Goal: Information Seeking & Learning: Learn about a topic

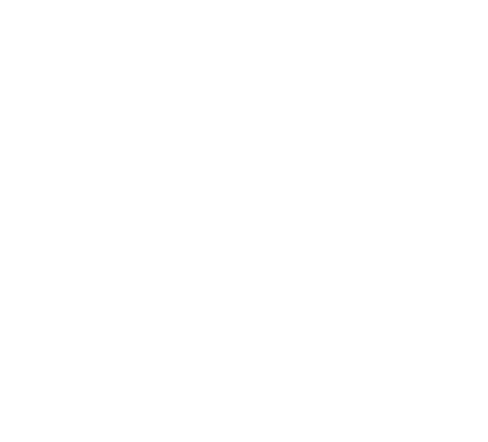
select select "*"
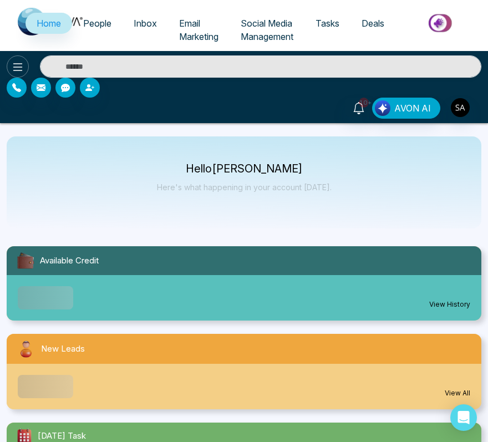
click at [26, 61] on button at bounding box center [18, 66] width 22 height 22
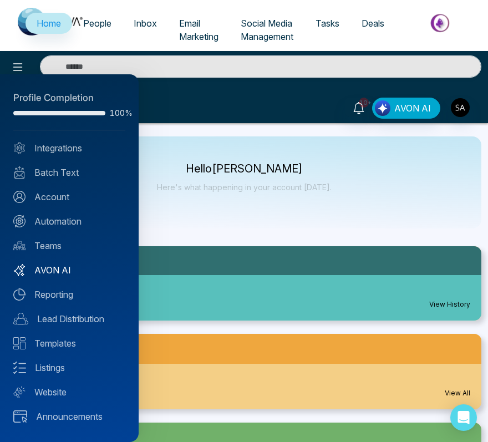
click at [52, 265] on link "AVON AI" at bounding box center [69, 270] width 112 height 13
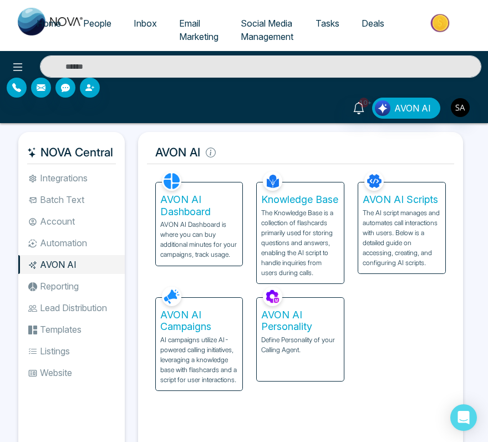
click at [211, 339] on p "AI campaigns utilize AI-powered calling initiatives, leveraging a knowledge bas…" at bounding box center [199, 360] width 78 height 50
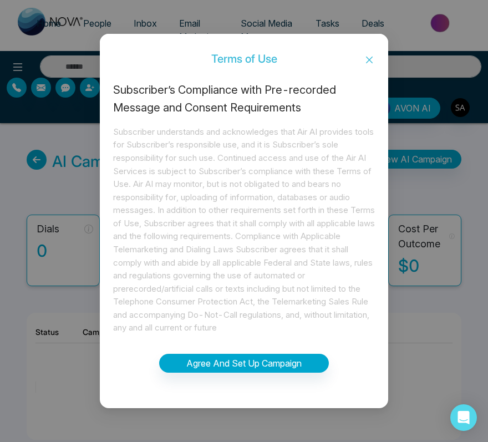
click at [372, 62] on icon "close" at bounding box center [369, 60] width 7 height 7
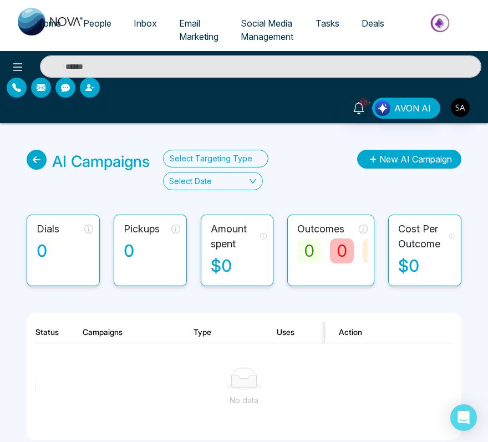
click at [402, 156] on button "New AI Campaign" at bounding box center [409, 159] width 104 height 19
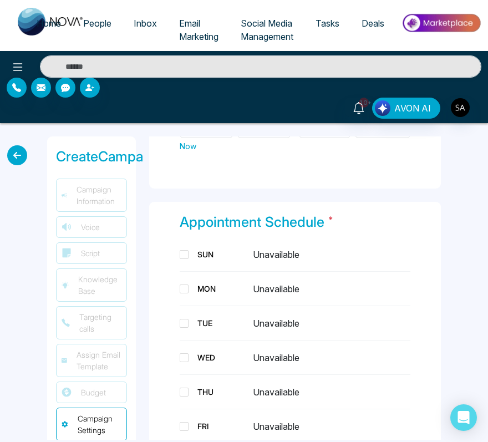
scroll to position [1078, 0]
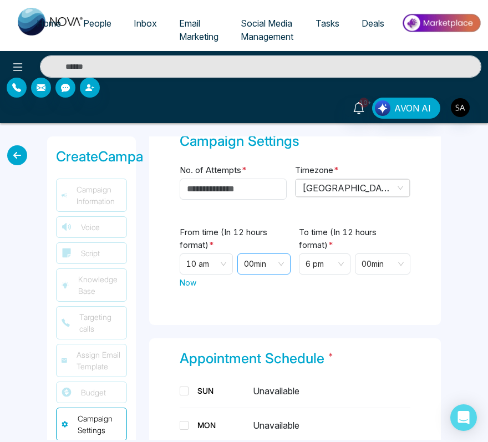
click at [256, 257] on div "00 min" at bounding box center [264, 264] width 53 height 21
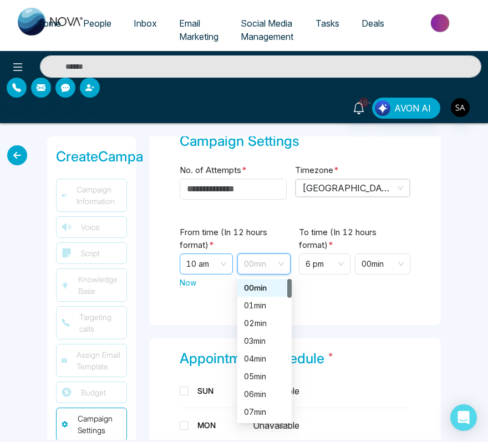
click at [203, 254] on span "10 am" at bounding box center [206, 264] width 41 height 20
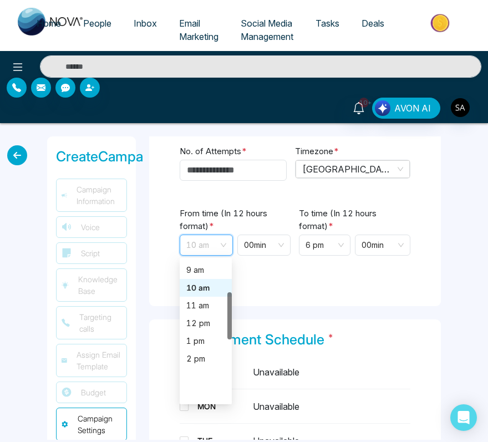
scroll to position [0, 0]
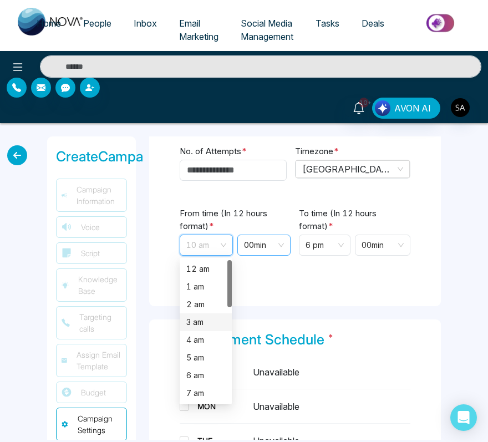
click at [265, 236] on span "00 min" at bounding box center [264, 245] width 40 height 20
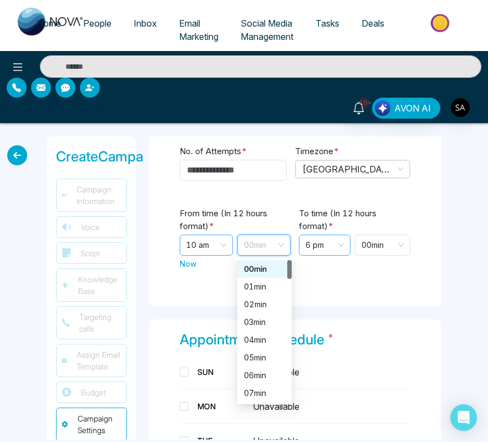
click at [324, 235] on span "6 pm" at bounding box center [325, 245] width 38 height 20
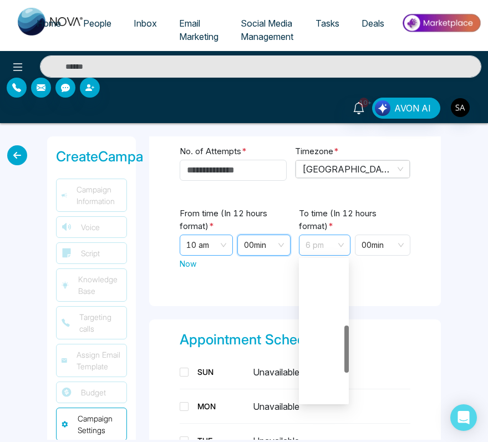
scroll to position [195, 0]
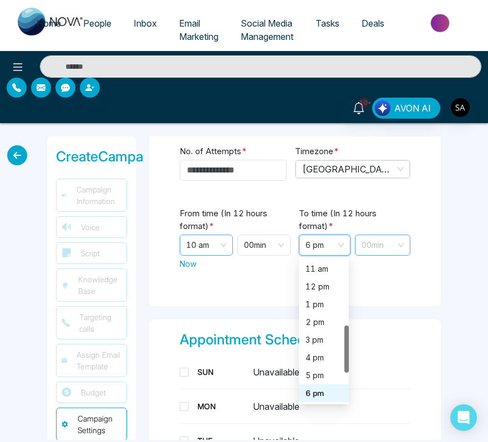
click at [367, 235] on span "00 min" at bounding box center [383, 245] width 42 height 20
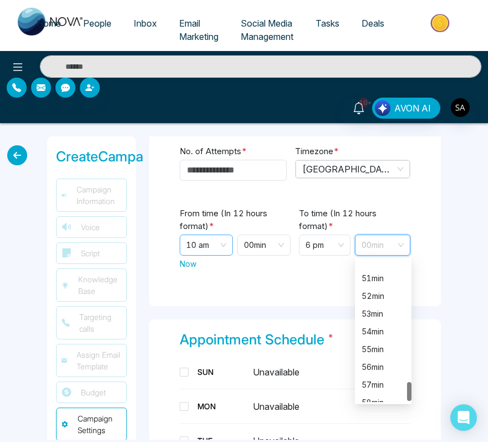
scroll to position [924, 0]
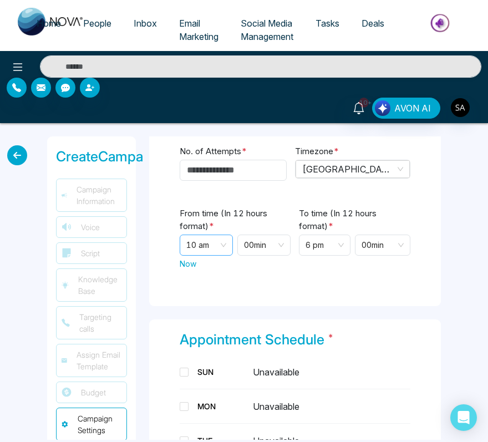
click at [436, 301] on div "**********" at bounding box center [295, 289] width 305 height 304
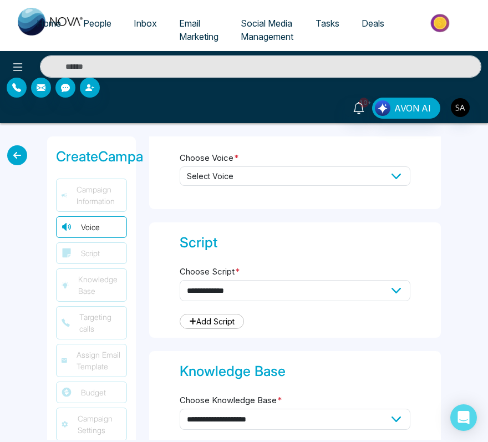
scroll to position [0, 0]
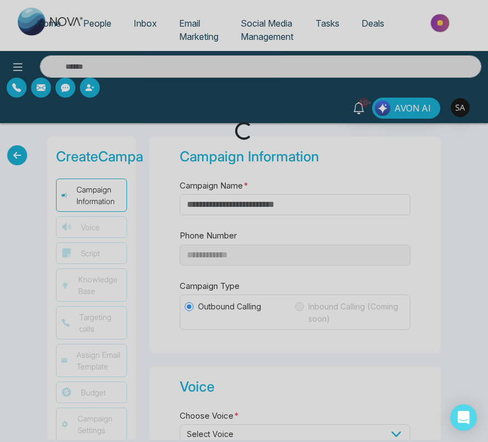
type input "**********"
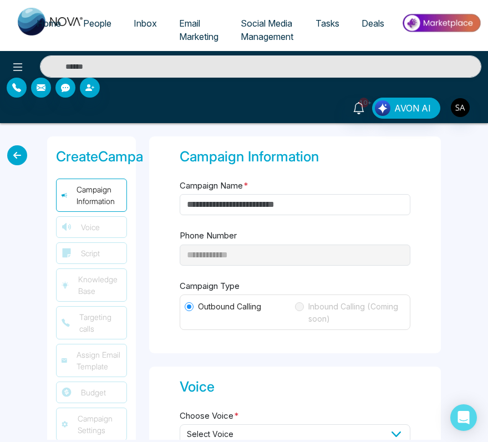
click at [52, 21] on span "Home" at bounding box center [49, 23] width 24 height 11
select select "*"
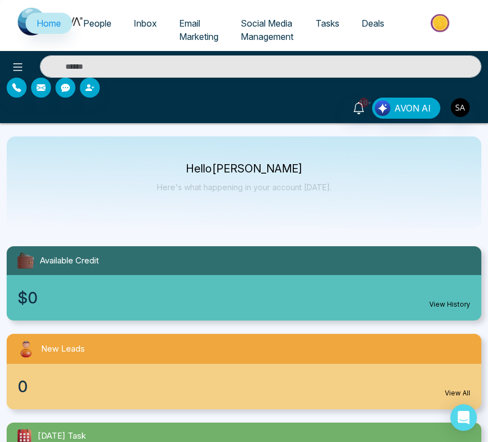
click at [104, 28] on link "People" at bounding box center [97, 23] width 51 height 21
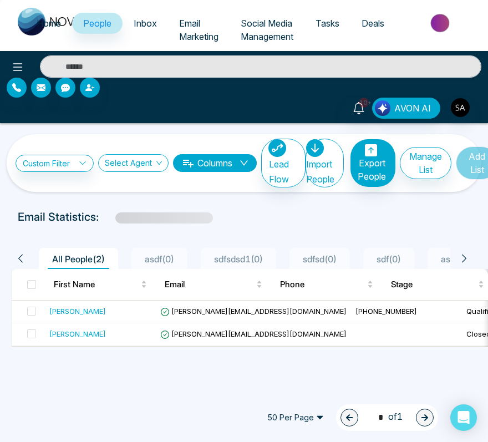
click at [140, 18] on span "Inbox" at bounding box center [145, 23] width 23 height 11
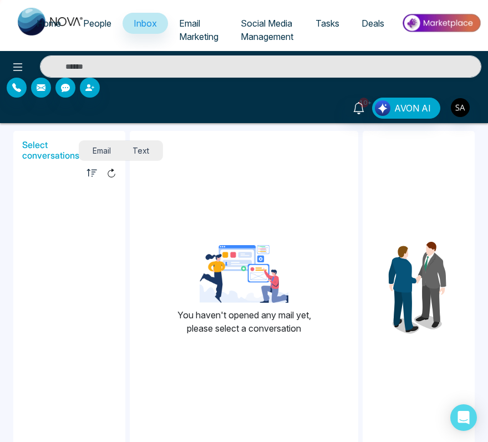
click at [104, 21] on span "People" at bounding box center [97, 23] width 28 height 11
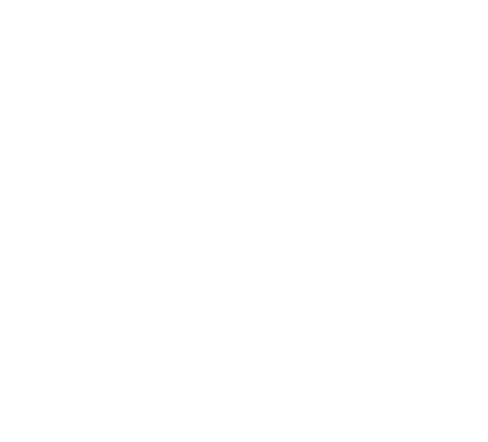
click at [365, 281] on body at bounding box center [244, 221] width 488 height 442
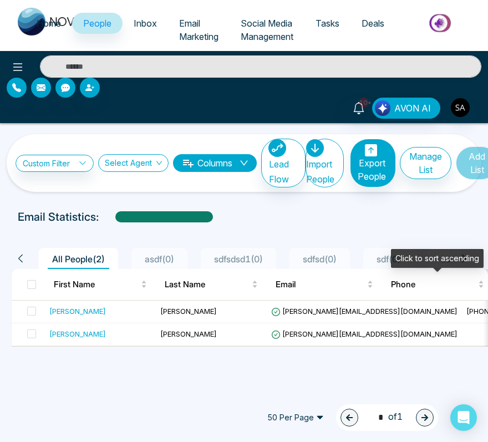
click at [357, 216] on div "Email Statistics:" at bounding box center [244, 217] width 453 height 17
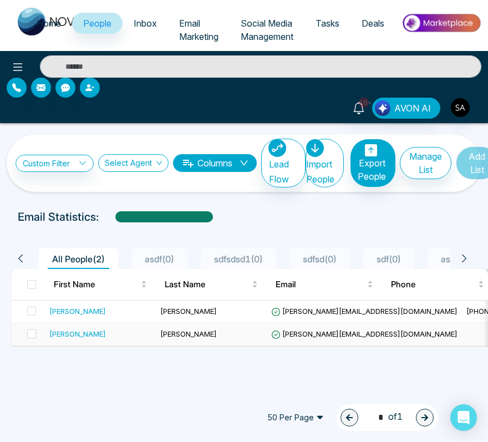
click at [332, 331] on span "[PERSON_NAME][EMAIL_ADDRESS][DOMAIN_NAME]" at bounding box center [364, 334] width 186 height 9
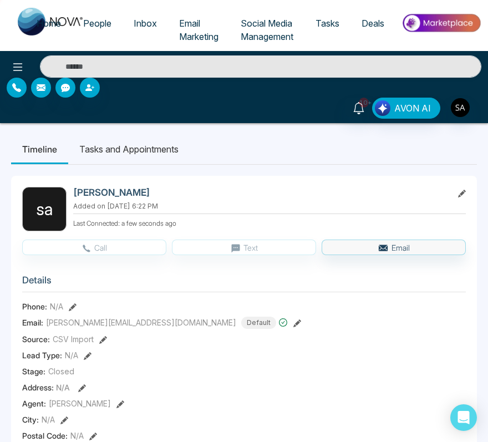
click at [93, 24] on span "People" at bounding box center [97, 23] width 28 height 11
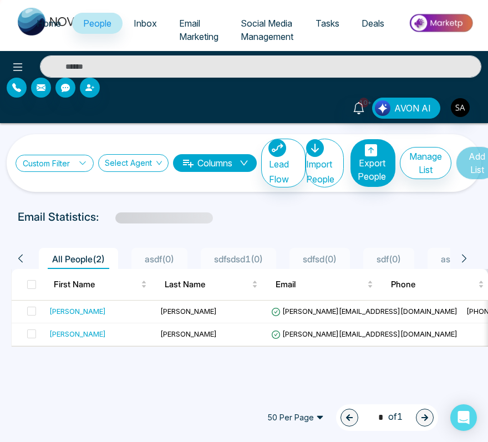
click at [58, 160] on link "Custom Filter" at bounding box center [55, 163] width 78 height 17
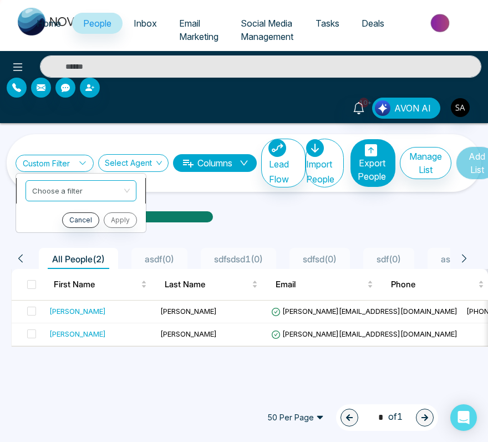
click at [58, 189] on input "search" at bounding box center [77, 189] width 90 height 17
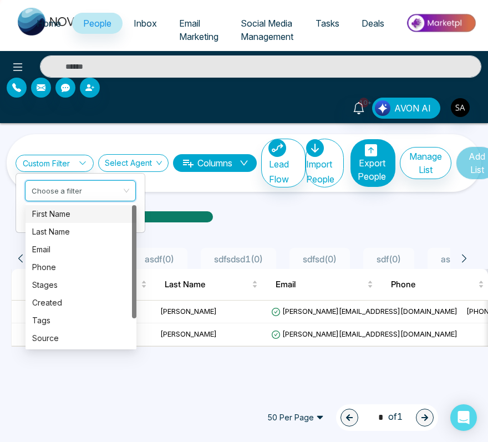
click at [67, 203] on div "Custom Filter Choose a filter Cancel Apply Select Agent Columns Lead Flow Impor…" at bounding box center [244, 280] width 488 height 315
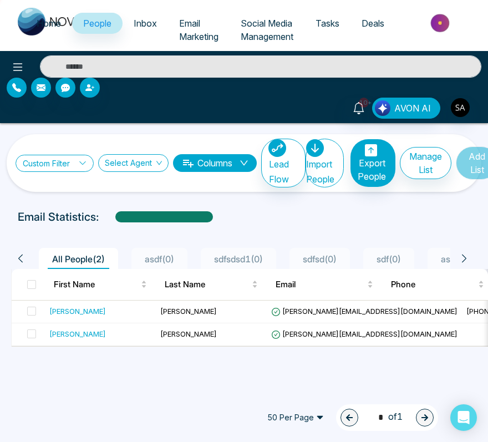
click at [63, 164] on link "Custom Filter" at bounding box center [55, 163] width 78 height 17
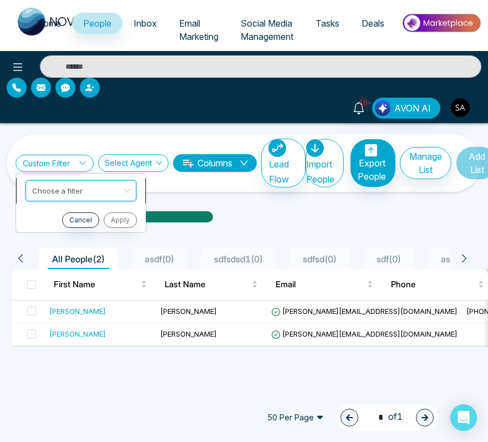
click at [74, 190] on input "search" at bounding box center [77, 189] width 90 height 17
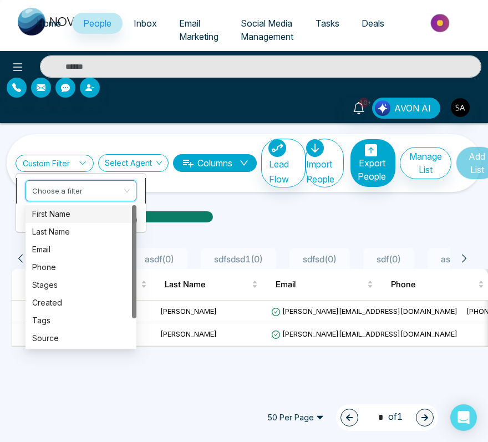
click at [101, 181] on input "search" at bounding box center [77, 189] width 90 height 17
click at [95, 185] on input "search" at bounding box center [77, 189] width 90 height 17
click at [84, 203] on div "Custom Filter Choose a filter Cancel Apply Select Agent Columns Lead Flow Impor…" at bounding box center [244, 280] width 488 height 315
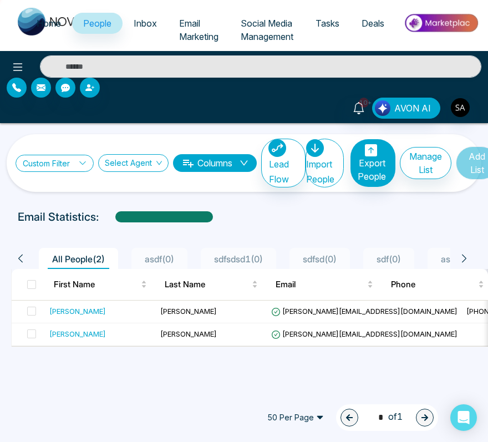
click at [53, 159] on link "Custom Filter" at bounding box center [55, 163] width 78 height 17
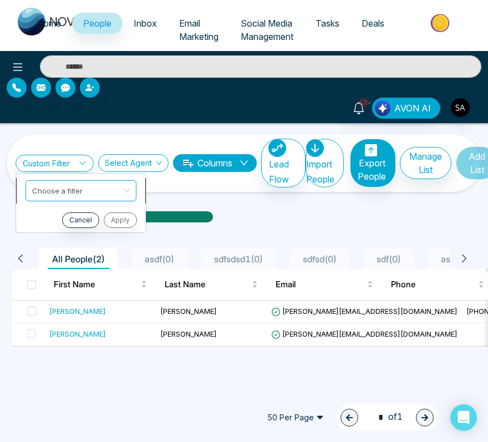
click at [75, 201] on li "Choose a filter" at bounding box center [81, 191] width 130 height 26
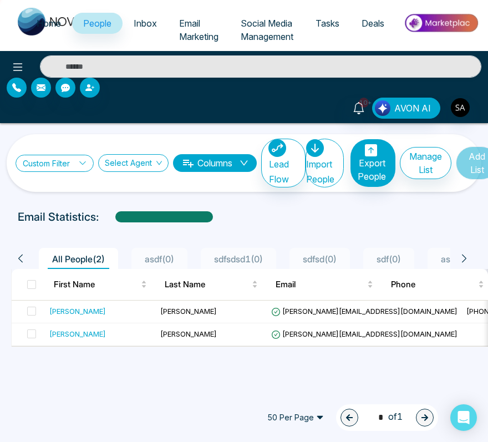
click at [63, 163] on link "Custom Filter" at bounding box center [55, 163] width 78 height 17
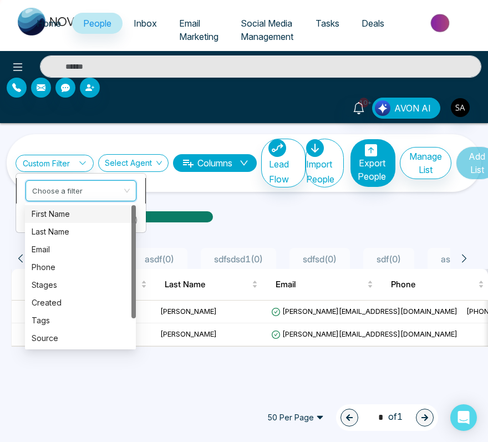
click at [68, 196] on input "search" at bounding box center [77, 189] width 90 height 17
click at [69, 213] on div "First Name" at bounding box center [81, 214] width 98 height 12
click at [53, 190] on span "First Name" at bounding box center [81, 191] width 98 height 20
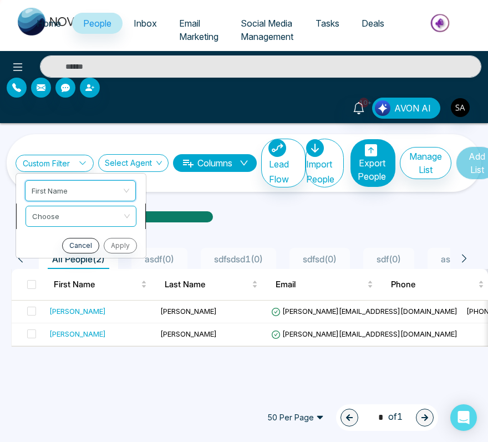
click at [63, 210] on input "search" at bounding box center [77, 214] width 90 height 17
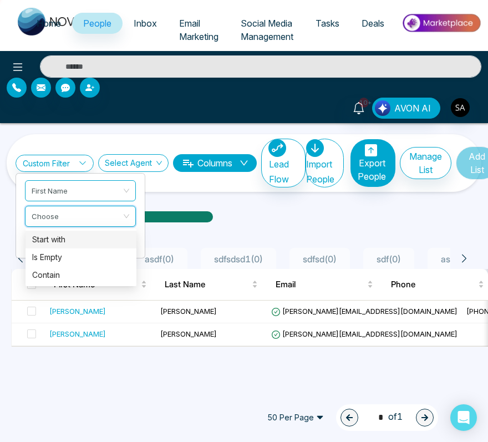
click at [63, 233] on div "Start with" at bounding box center [81, 240] width 111 height 18
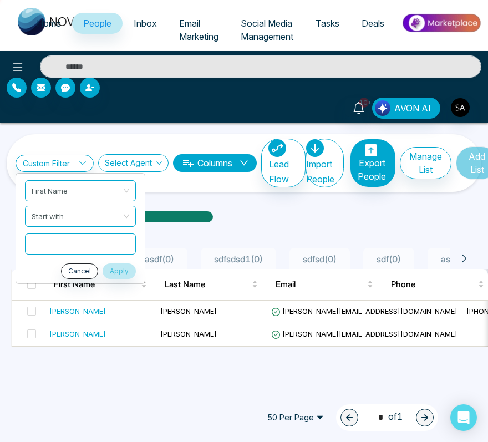
click at [68, 237] on input "text" at bounding box center [80, 244] width 111 height 21
type input "*****"
click at [125, 276] on button "Apply" at bounding box center [119, 272] width 33 height 16
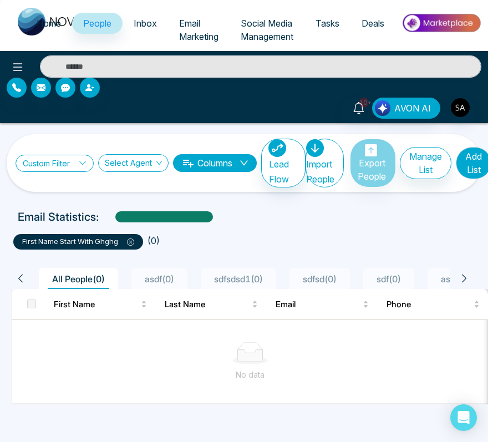
click at [72, 162] on link "Custom Filter" at bounding box center [55, 163] width 78 height 17
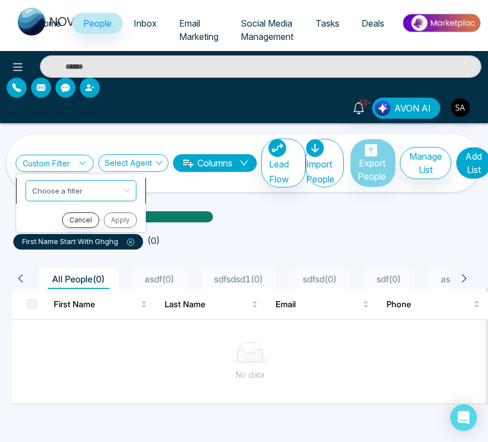
click at [65, 188] on input "search" at bounding box center [77, 189] width 90 height 17
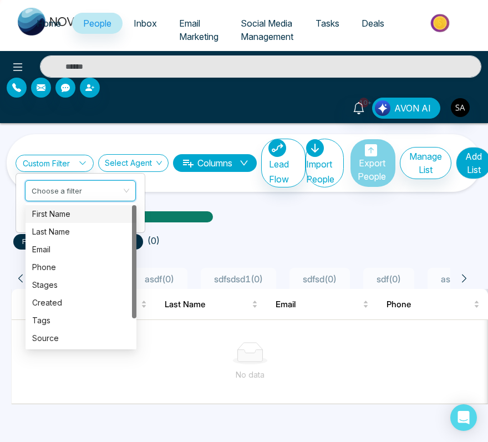
click at [67, 211] on div "First Name" at bounding box center [81, 214] width 98 height 12
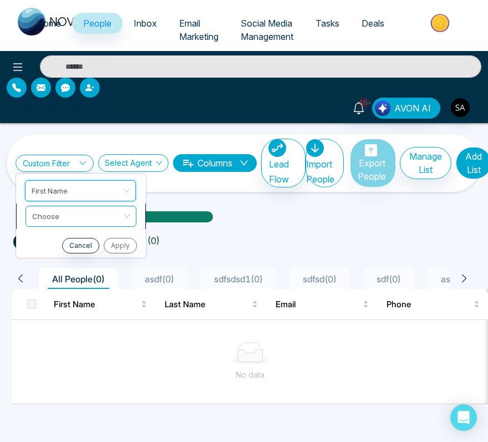
click at [77, 214] on input "search" at bounding box center [77, 214] width 90 height 17
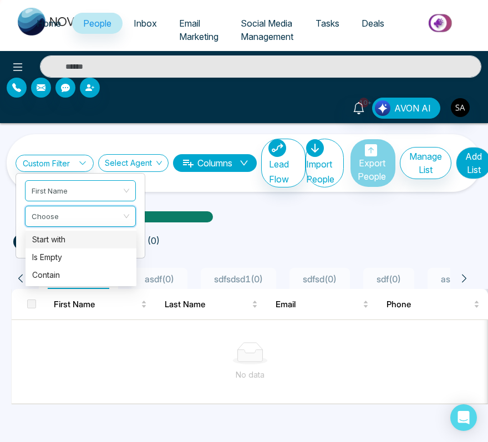
click at [77, 238] on div "Start with" at bounding box center [81, 240] width 98 height 12
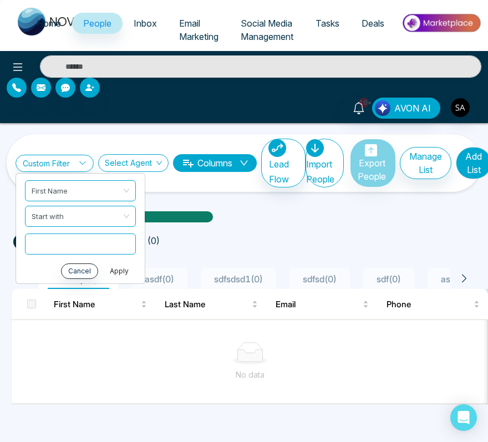
click at [119, 269] on button "Apply" at bounding box center [119, 272] width 33 height 16
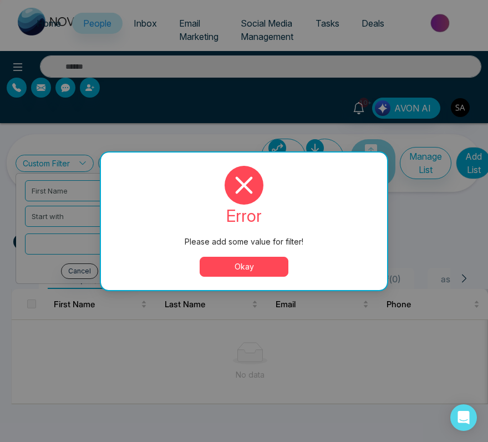
click at [215, 266] on button "Okay" at bounding box center [244, 267] width 89 height 20
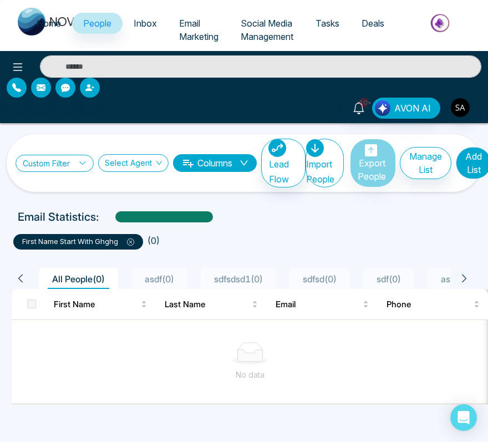
click at [67, 156] on link "Custom Filter" at bounding box center [55, 163] width 78 height 17
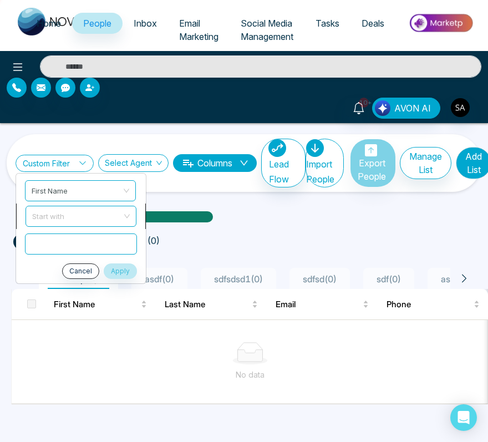
click at [103, 219] on span "Start with" at bounding box center [81, 216] width 98 height 20
click at [90, 234] on input "text" at bounding box center [80, 244] width 111 height 21
type input "*"
click at [132, 265] on button "Apply" at bounding box center [119, 272] width 33 height 16
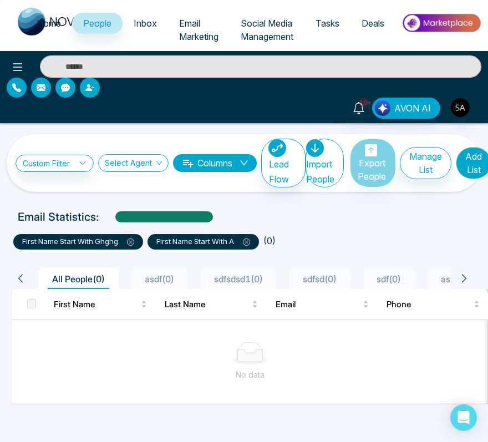
click at [341, 250] on div "All People ( 0 ) asdf ( 0 ) sdfsdsd1 ( 0 ) sdfsd ( 0 ) sdf ( 0 ) asd ( 0 ) sdfs…" at bounding box center [244, 327] width 475 height 155
click at [78, 148] on div "Custom Filter Choose a filter Cancel Apply Select Agent Columns Lead Flow" at bounding box center [161, 163] width 290 height 49
click at [72, 159] on link "Custom Filter" at bounding box center [55, 163] width 78 height 17
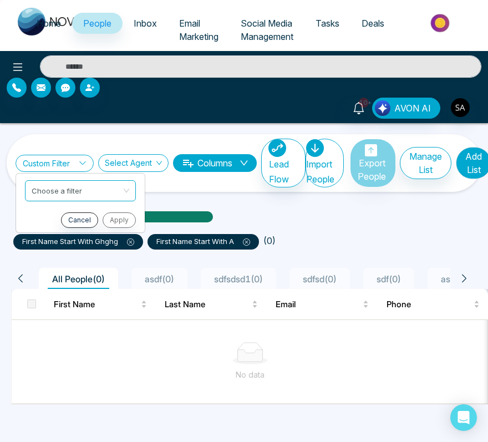
click at [72, 159] on link "Custom Filter" at bounding box center [55, 163] width 78 height 17
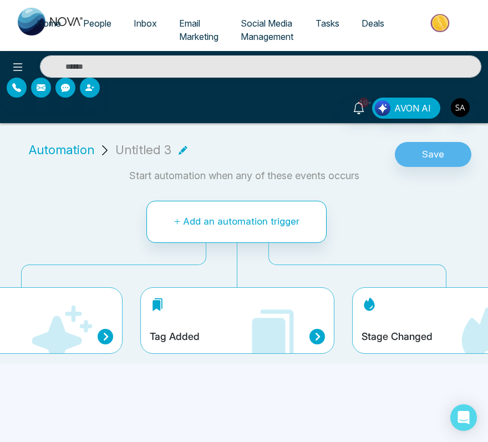
click at [96, 23] on span "People" at bounding box center [97, 23] width 28 height 11
click at [93, 24] on span "People" at bounding box center [97, 23] width 28 height 11
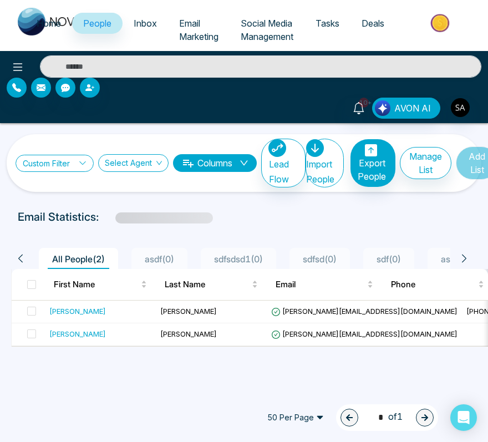
click at [83, 162] on icon at bounding box center [83, 163] width 8 height 8
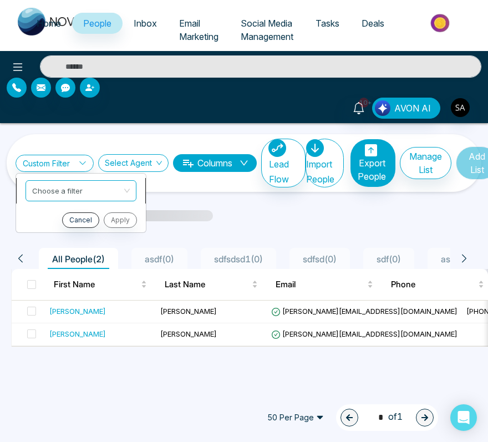
click at [72, 187] on input "search" at bounding box center [77, 189] width 90 height 17
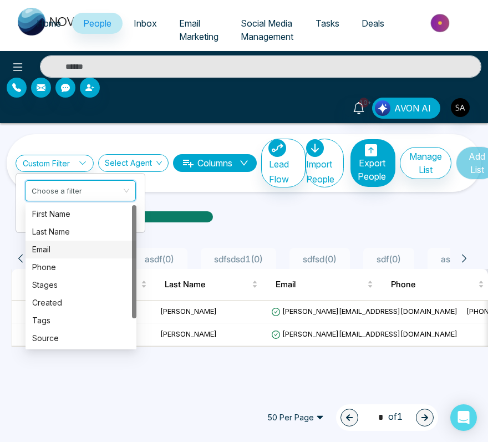
click at [75, 254] on div "Email" at bounding box center [81, 250] width 98 height 12
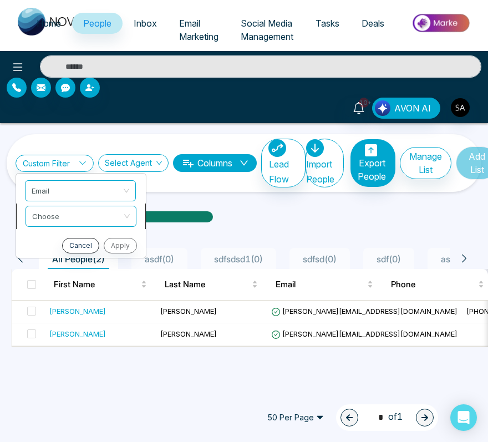
click at [51, 226] on li "Choose" at bounding box center [81, 217] width 130 height 26
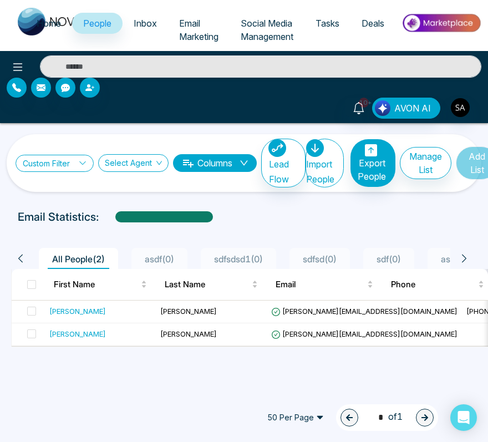
click at [43, 169] on link "Custom Filter" at bounding box center [55, 163] width 78 height 17
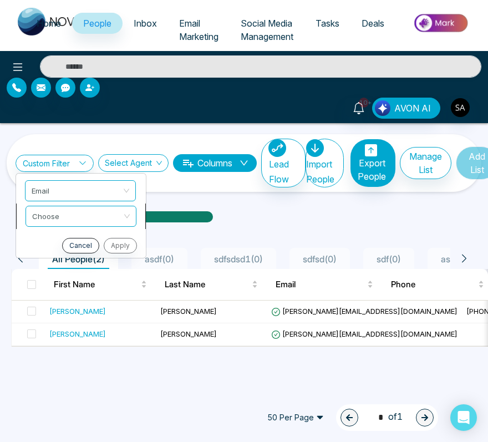
click at [23, 210] on li "Choose" at bounding box center [81, 217] width 130 height 26
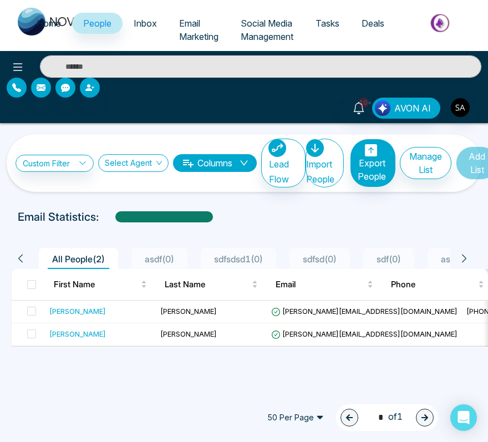
click at [44, 152] on div "Custom Filter Email Choose Cancel Apply Select Agent Columns Lead Flow" at bounding box center [161, 163] width 290 height 49
click at [44, 154] on div "Custom Filter Email Choose Cancel Apply Select Agent Columns Lead Flow" at bounding box center [161, 163] width 290 height 49
click at [45, 163] on link "Custom Filter" at bounding box center [55, 163] width 78 height 17
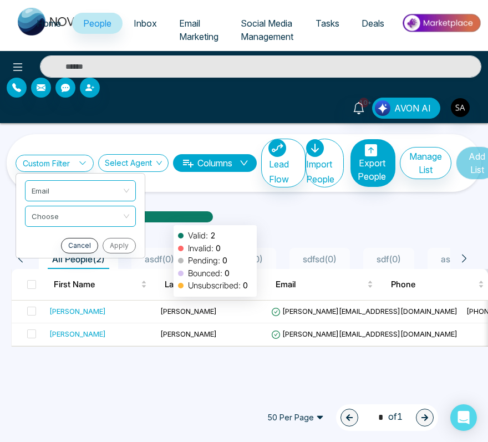
click at [168, 220] on div at bounding box center [164, 220] width 98 height 19
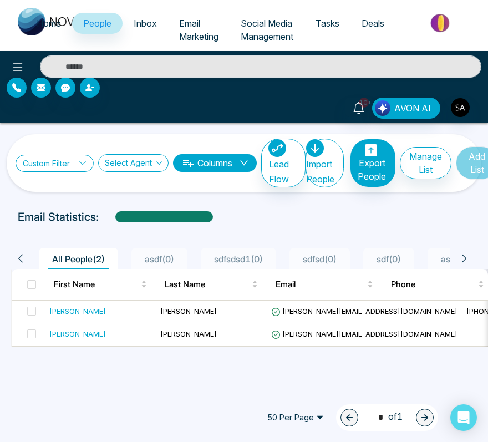
click at [69, 161] on link "Custom Filter" at bounding box center [55, 163] width 78 height 17
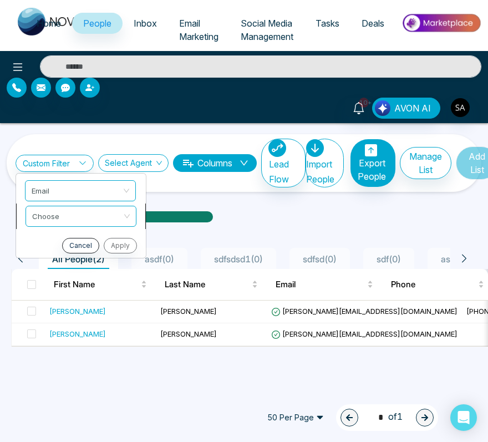
click at [93, 211] on input "search" at bounding box center [77, 214] width 90 height 17
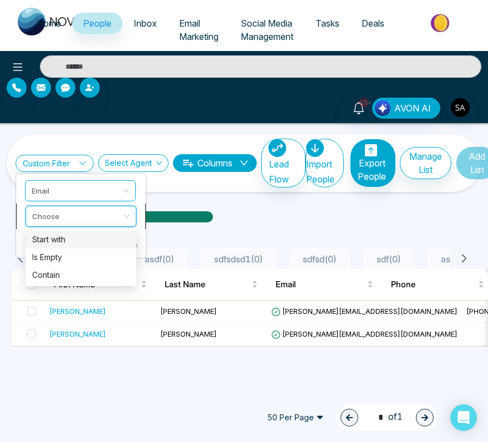
click at [142, 217] on li "Choose" at bounding box center [81, 217] width 130 height 26
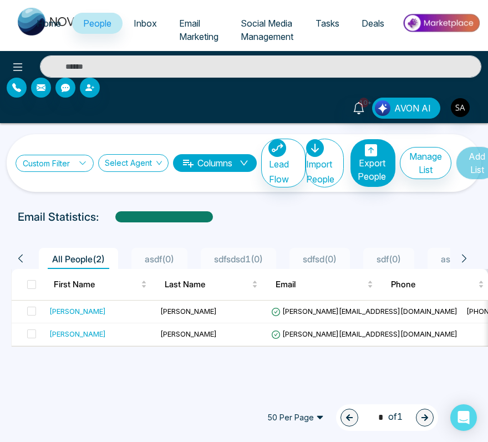
click at [81, 156] on link "Custom Filter" at bounding box center [55, 163] width 78 height 17
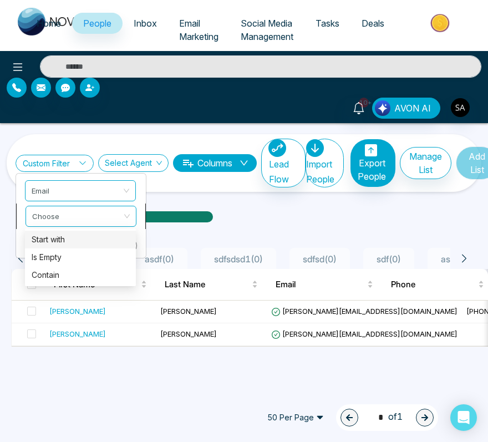
click at [94, 226] on div "Choose" at bounding box center [81, 216] width 111 height 21
click at [22, 215] on li "Choose" at bounding box center [81, 217] width 130 height 26
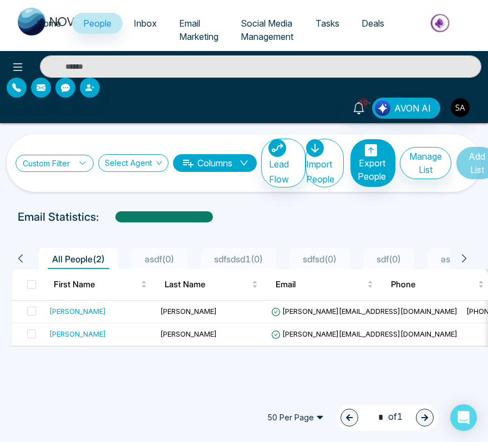
click at [44, 166] on link "Custom Filter" at bounding box center [55, 163] width 78 height 17
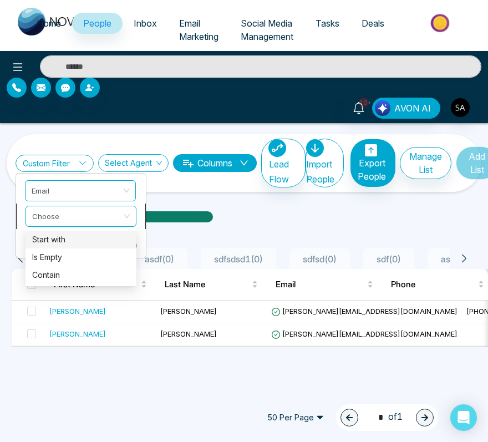
click at [25, 213] on li "Choose" at bounding box center [81, 217] width 130 height 26
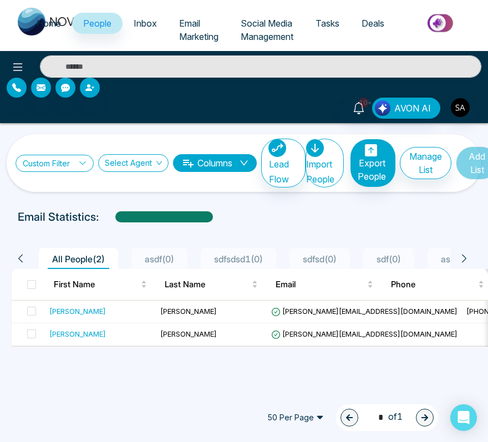
click at [46, 160] on link "Custom Filter" at bounding box center [55, 163] width 78 height 17
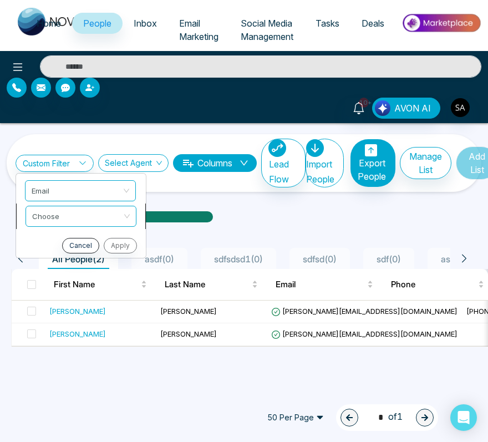
click at [23, 209] on li "Choose" at bounding box center [81, 217] width 130 height 26
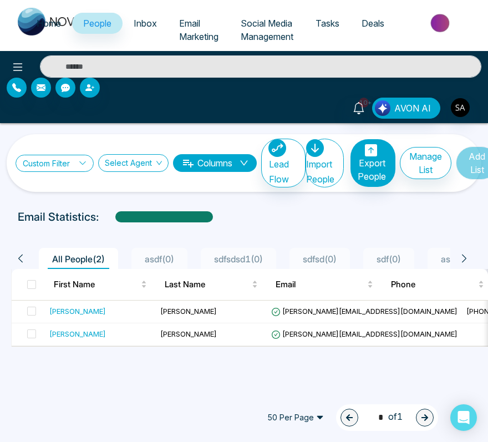
click at [36, 163] on link "Custom Filter" at bounding box center [55, 163] width 78 height 17
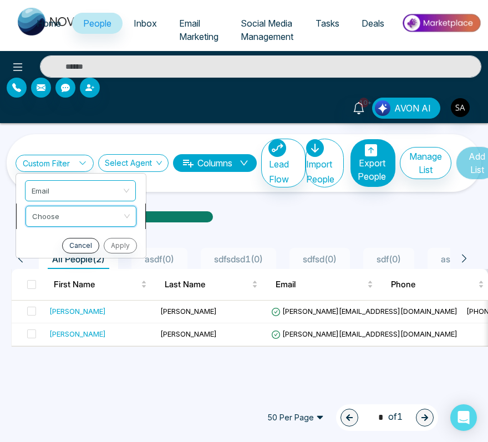
click at [39, 214] on input "search" at bounding box center [77, 214] width 90 height 17
click at [21, 217] on li "Choose" at bounding box center [81, 217] width 130 height 26
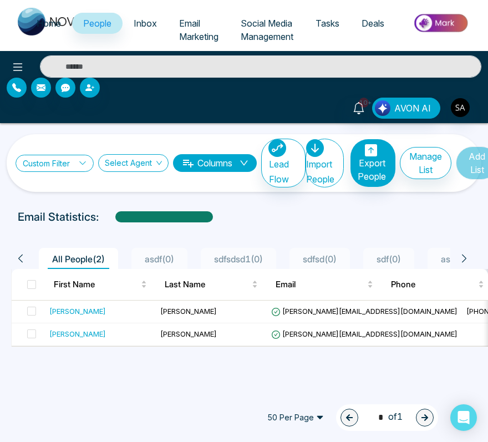
click at [35, 162] on link "Custom Filter" at bounding box center [55, 163] width 78 height 17
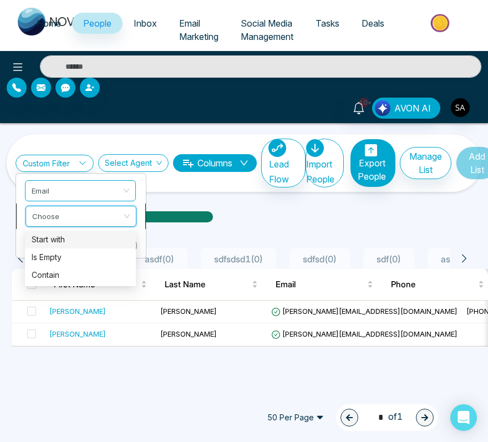
click at [52, 219] on input "search" at bounding box center [77, 214] width 90 height 17
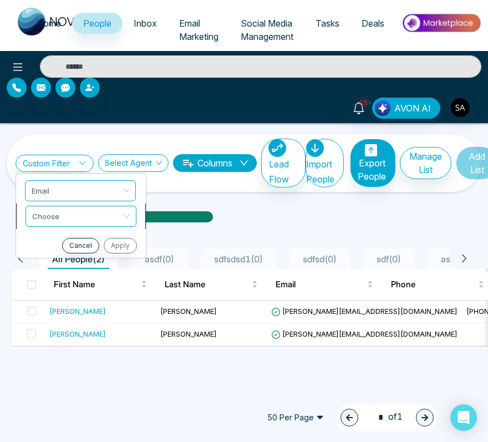
click at [143, 213] on li "Choose" at bounding box center [81, 217] width 130 height 26
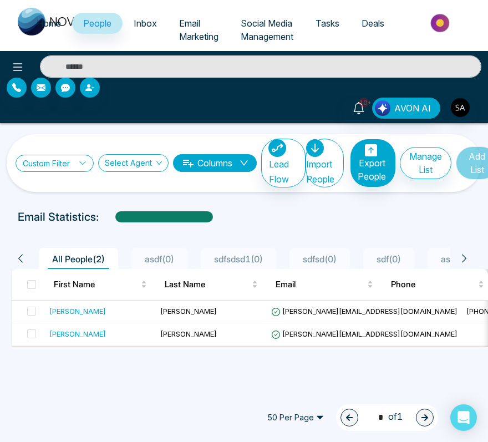
click at [74, 169] on link "Custom Filter" at bounding box center [55, 163] width 78 height 17
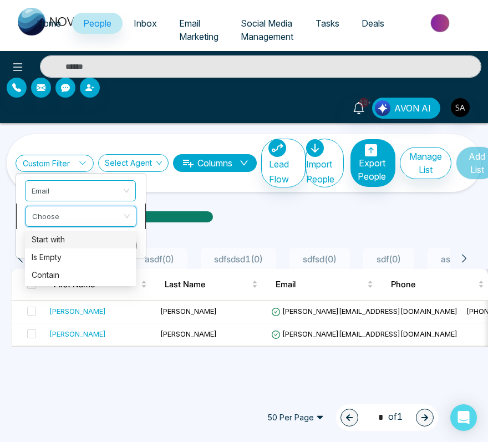
click at [86, 209] on input "search" at bounding box center [77, 214] width 90 height 17
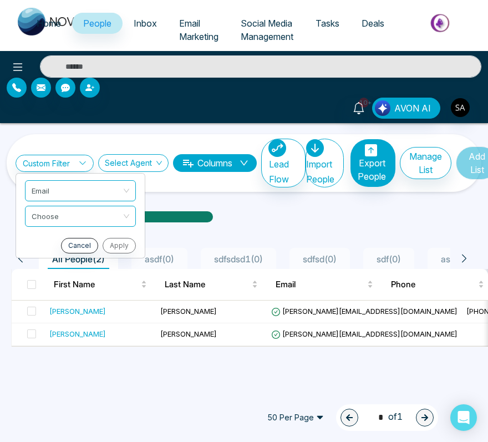
click at [16, 203] on ul "Email Choose Cancel Apply" at bounding box center [81, 215] width 130 height 85
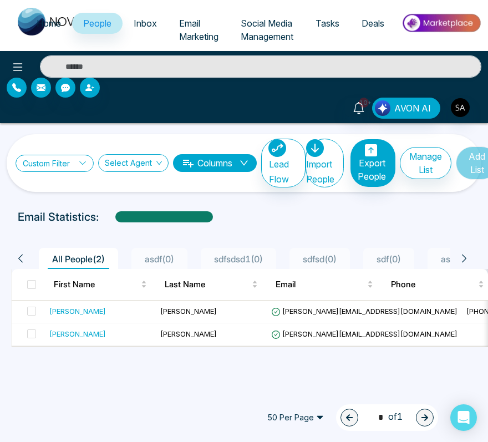
click at [34, 165] on link "Custom Filter" at bounding box center [55, 163] width 78 height 17
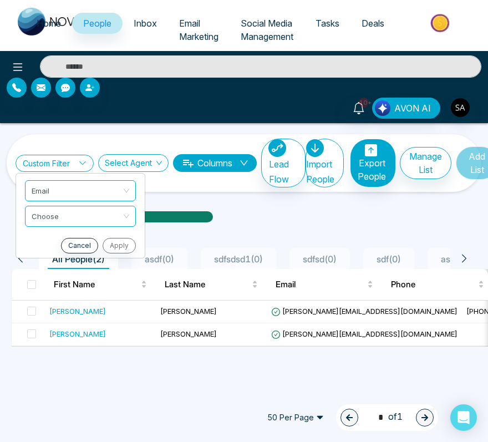
click at [52, 159] on link "Custom Filter" at bounding box center [55, 163] width 78 height 17
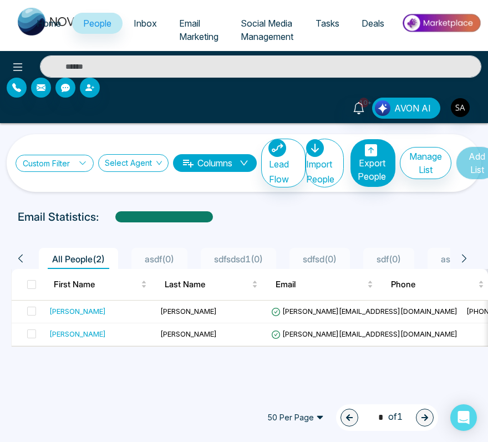
click at [52, 159] on link "Custom Filter" at bounding box center [55, 163] width 78 height 17
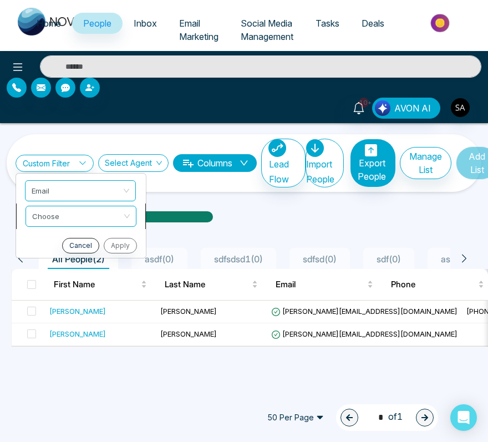
click at [92, 216] on input "search" at bounding box center [77, 214] width 90 height 17
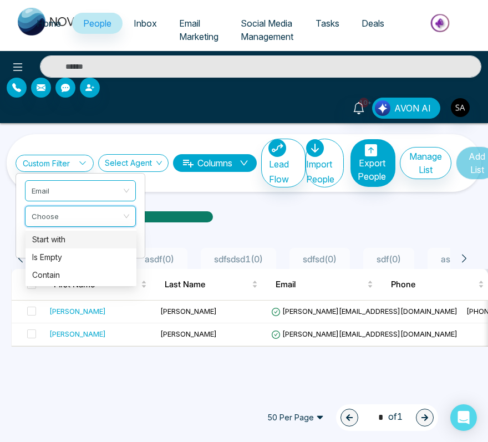
click at [203, 256] on ul "All People ( 2 ) asdf ( 0 ) sdfsdsd1 ( 0 ) sdfsd ( 0 ) sdf ( 0 ) asd ( 0 ) sdfs…" at bounding box center [242, 258] width 416 height 21
